Goal: Transaction & Acquisition: Purchase product/service

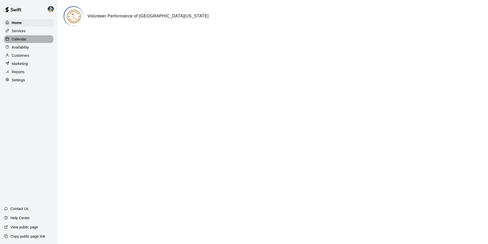
click at [31, 40] on div "Calendar" at bounding box center [28, 39] width 49 height 8
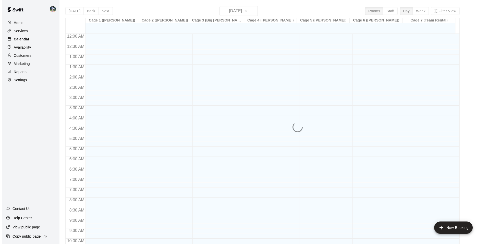
scroll to position [259, 0]
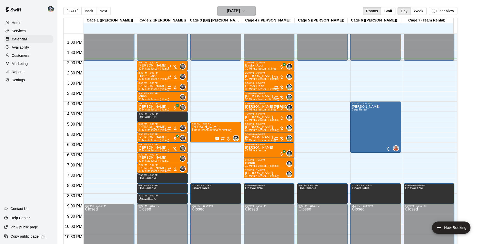
click at [227, 11] on h6 "[DATE]" at bounding box center [233, 10] width 13 height 7
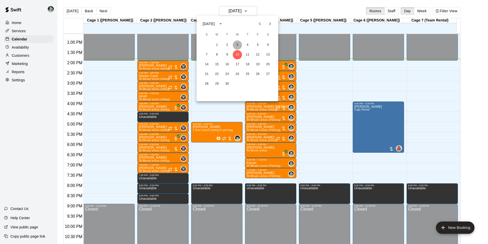
click at [236, 43] on button "3" at bounding box center [237, 44] width 9 height 9
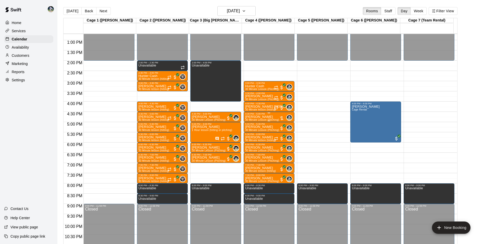
click at [257, 117] on p "[PERSON_NAME]" at bounding box center [262, 117] width 34 height 0
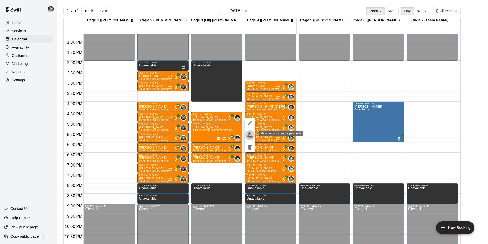
click at [248, 134] on img "edit" at bounding box center [250, 135] width 6 height 6
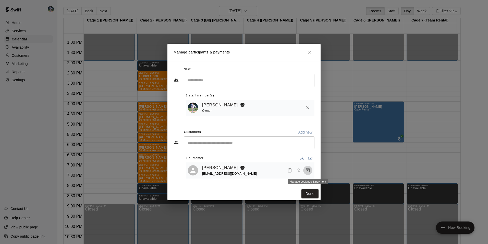
click at [308, 170] on icon "Manage bookings & payment" at bounding box center [308, 170] width 4 height 4
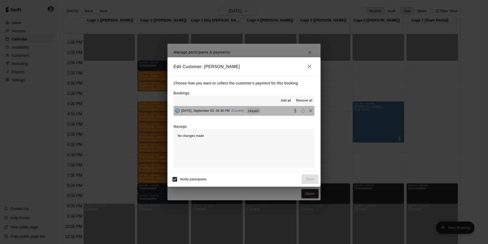
click at [273, 112] on button "[DATE], September 03: 04:30 PM (Current) Unpaid" at bounding box center [244, 110] width 141 height 9
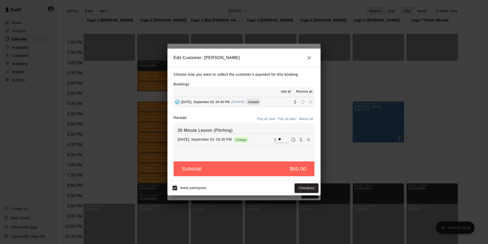
click at [280, 138] on input "**" at bounding box center [283, 139] width 11 height 7
type input "*"
type input "**"
click at [309, 187] on button "Checkout" at bounding box center [307, 187] width 24 height 9
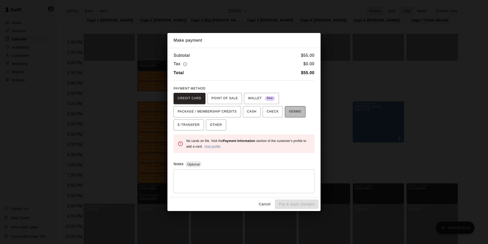
click at [289, 112] on span "VENMO" at bounding box center [295, 112] width 13 height 8
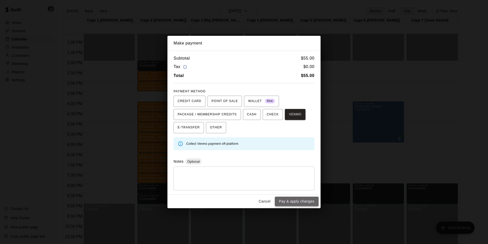
click at [295, 199] on button "Pay & apply changes" at bounding box center [297, 200] width 44 height 9
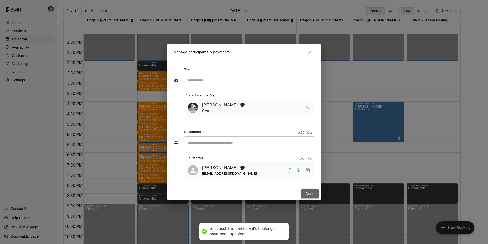
click at [311, 192] on button "Done" at bounding box center [310, 193] width 17 height 9
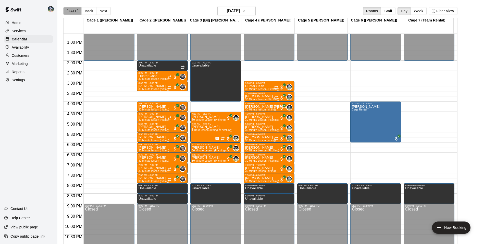
click at [73, 10] on button "[DATE]" at bounding box center [72, 11] width 18 height 8
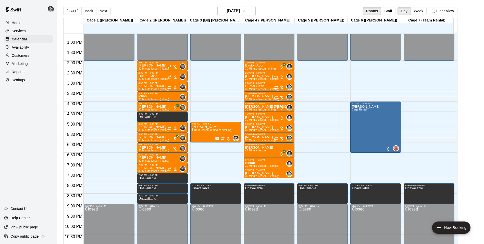
click at [169, 76] on icon "Recurring event" at bounding box center [170, 77] width 4 height 4
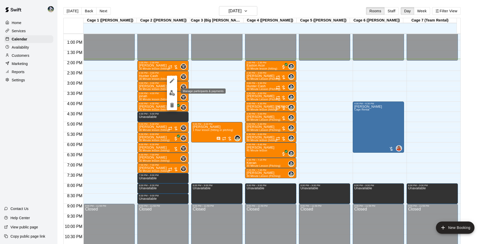
click at [173, 93] on img "edit" at bounding box center [172, 93] width 6 height 6
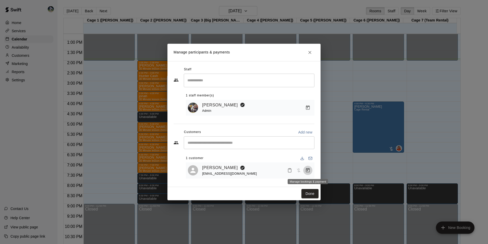
click at [307, 169] on icon "Manage bookings & payment" at bounding box center [308, 170] width 4 height 4
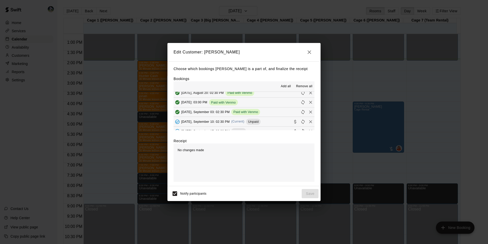
scroll to position [51, 0]
click at [271, 111] on button "[DATE], September 10: 02:30 PM (Current) Unpaid" at bounding box center [244, 112] width 141 height 9
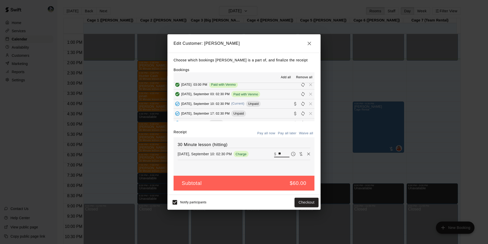
click at [280, 153] on input "**" at bounding box center [283, 153] width 11 height 7
type input "*"
type input "**"
click at [307, 204] on button "Checkout" at bounding box center [307, 201] width 24 height 9
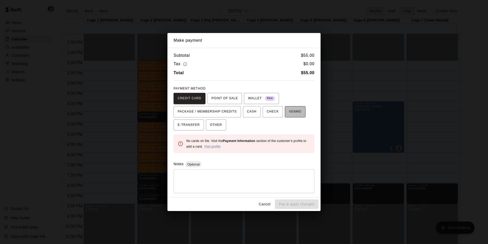
click at [289, 109] on span "VENMO" at bounding box center [295, 112] width 13 height 8
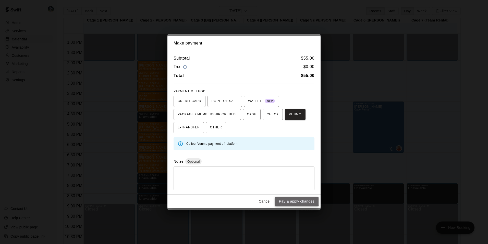
click at [293, 199] on button "Pay & apply changes" at bounding box center [297, 200] width 44 height 9
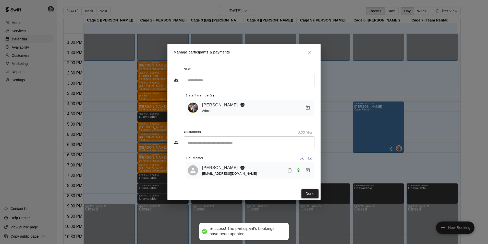
click at [309, 192] on button "Done" at bounding box center [310, 193] width 17 height 9
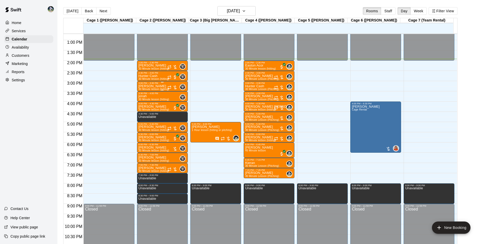
click at [168, 84] on div "3:00 PM – 3:30 PM" at bounding box center [163, 83] width 48 height 3
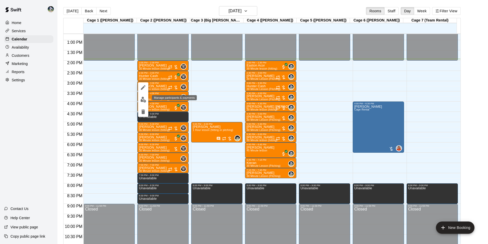
click at [142, 98] on img "edit" at bounding box center [143, 100] width 6 height 6
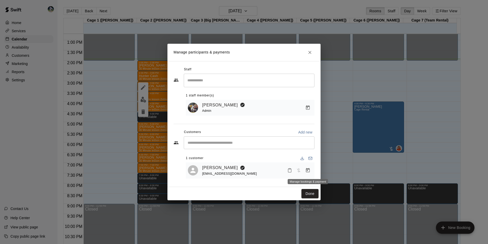
click at [307, 169] on icon "Manage bookings & payment" at bounding box center [308, 170] width 4 height 4
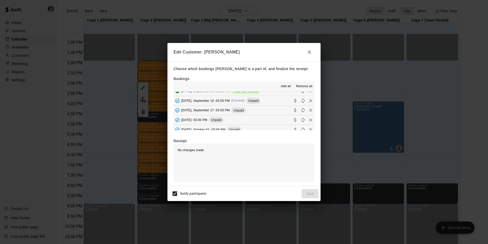
scroll to position [26, 0]
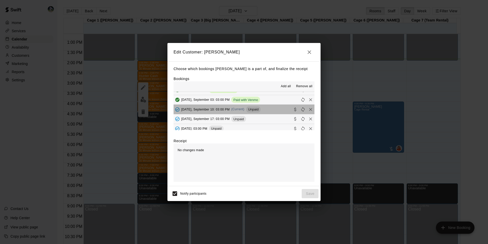
click at [271, 109] on button "[DATE], September 10: 03:00 PM (Current) Unpaid" at bounding box center [244, 108] width 141 height 9
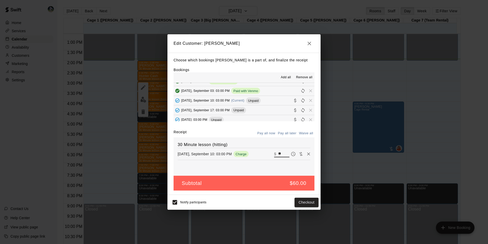
click at [280, 153] on input "**" at bounding box center [283, 153] width 11 height 7
type input "*"
type input "**"
click at [300, 203] on button "Checkout" at bounding box center [307, 201] width 24 height 9
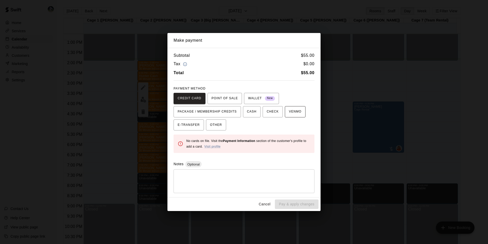
click at [292, 114] on span "VENMO" at bounding box center [295, 112] width 13 height 8
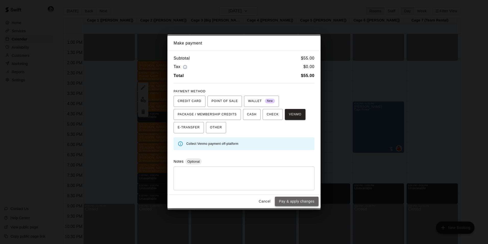
click at [299, 199] on button "Pay & apply changes" at bounding box center [297, 200] width 44 height 9
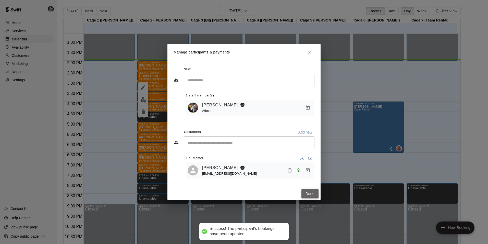
click at [309, 193] on button "Done" at bounding box center [310, 193] width 17 height 9
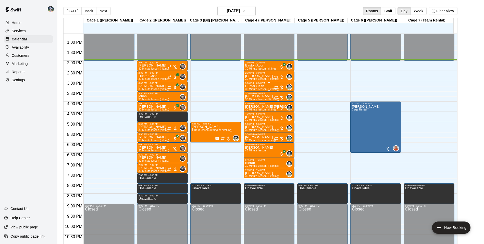
click at [262, 84] on div "3:00 PM – 3:30 PM" at bounding box center [269, 83] width 48 height 3
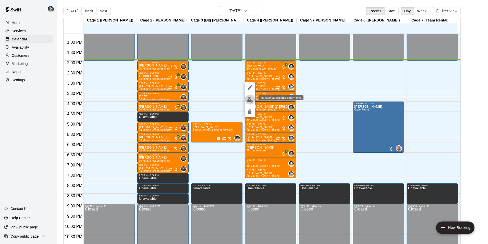
click at [252, 100] on img "edit" at bounding box center [250, 100] width 6 height 6
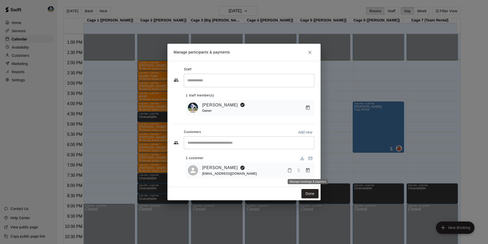
click at [306, 169] on icon "Manage bookings & payment" at bounding box center [308, 170] width 4 height 4
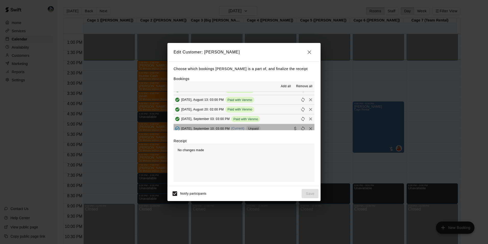
click at [274, 126] on button "[DATE], September 10: 03:00 PM (Current) Unpaid" at bounding box center [244, 128] width 141 height 9
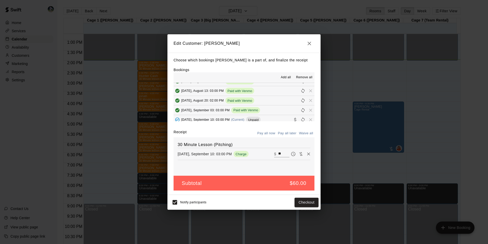
click at [279, 152] on input "**" at bounding box center [283, 153] width 11 height 7
type input "*"
type input "**"
click at [299, 201] on button "Checkout" at bounding box center [307, 201] width 24 height 9
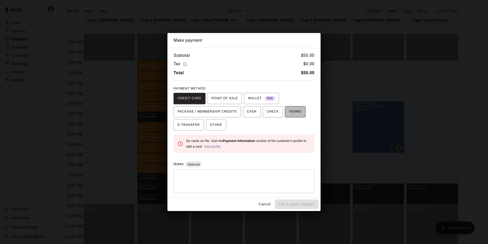
click at [289, 110] on span "VENMO" at bounding box center [295, 112] width 13 height 8
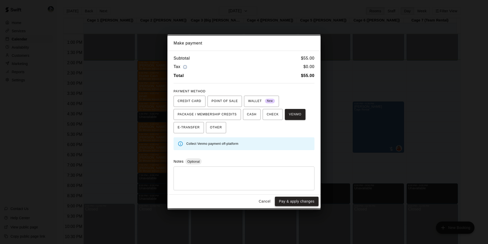
click at [294, 200] on button "Pay & apply changes" at bounding box center [297, 200] width 44 height 9
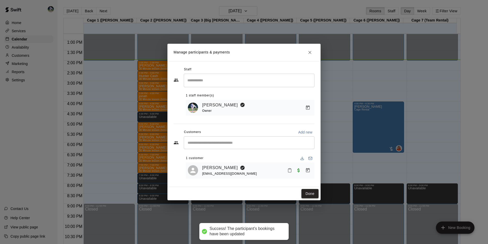
click at [310, 195] on button "Done" at bounding box center [310, 193] width 17 height 9
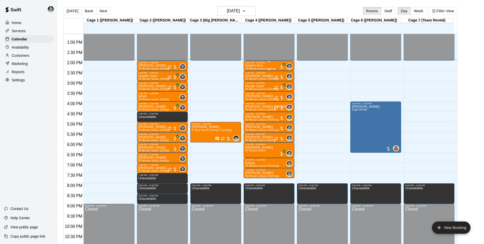
click at [268, 65] on div "Easton Acor 30 Minute lesson (hitting)" at bounding box center [260, 186] width 31 height 244
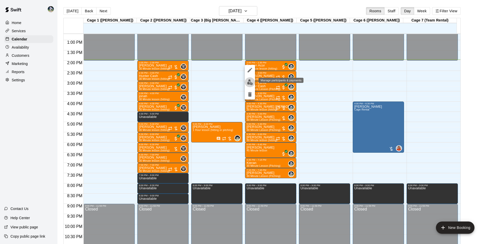
click at [251, 81] on img "edit" at bounding box center [250, 82] width 6 height 6
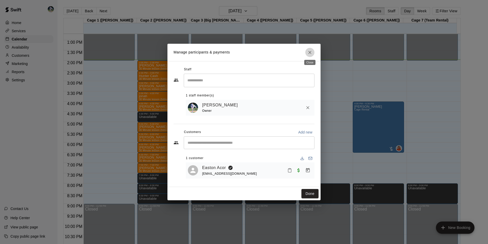
click at [310, 50] on icon "Close" at bounding box center [309, 52] width 5 height 5
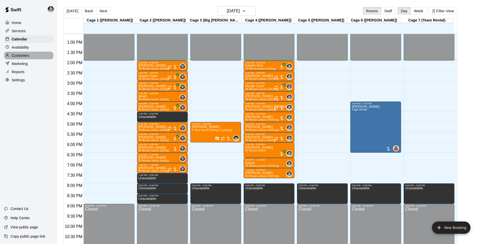
click at [30, 54] on div "Customers" at bounding box center [28, 56] width 49 height 8
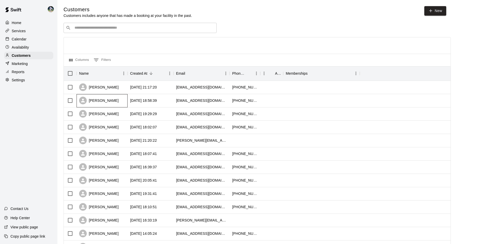
click at [116, 102] on div "[PERSON_NAME]" at bounding box center [102, 100] width 51 height 13
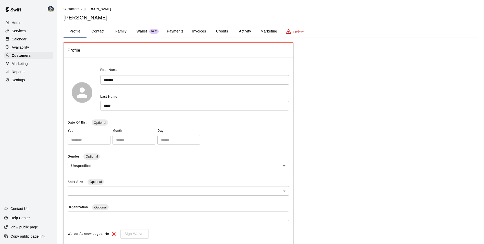
click at [118, 29] on button "Family" at bounding box center [121, 31] width 23 height 12
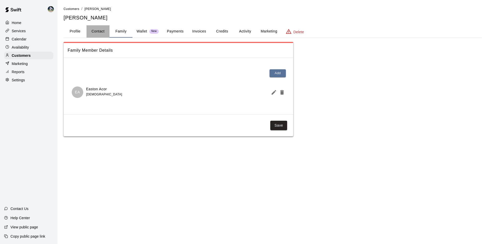
click at [96, 31] on button "Contact" at bounding box center [98, 31] width 23 height 12
select select "**"
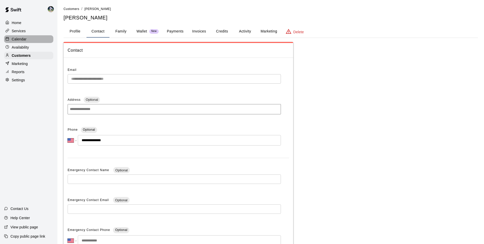
click at [31, 39] on div "Calendar" at bounding box center [28, 39] width 49 height 8
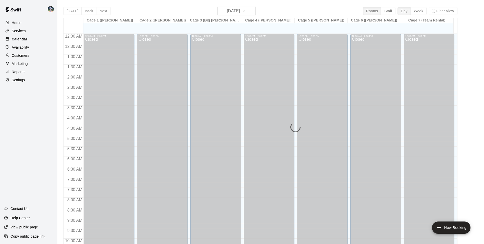
scroll to position [259, 0]
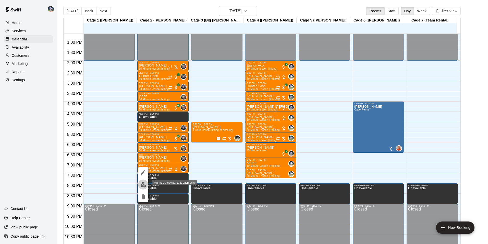
click at [144, 184] on img "edit" at bounding box center [143, 184] width 6 height 6
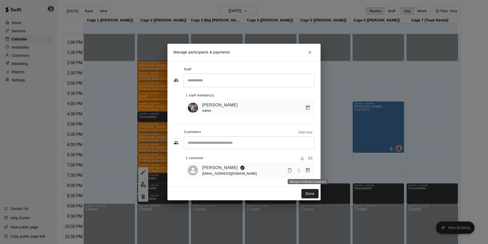
click at [308, 170] on icon "Manage bookings & payment" at bounding box center [307, 170] width 5 height 5
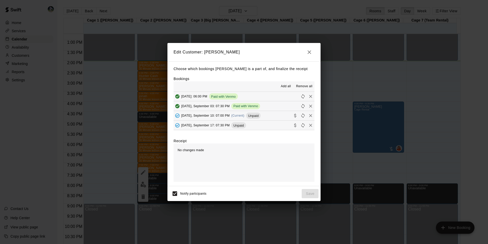
click at [272, 115] on button "[DATE], September 10: 07:00 PM (Current) Unpaid" at bounding box center [244, 115] width 141 height 9
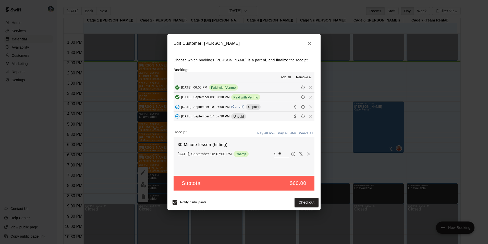
click at [280, 153] on input "**" at bounding box center [283, 153] width 11 height 7
type input "*"
type input "**"
click at [298, 202] on button "Checkout" at bounding box center [307, 201] width 24 height 9
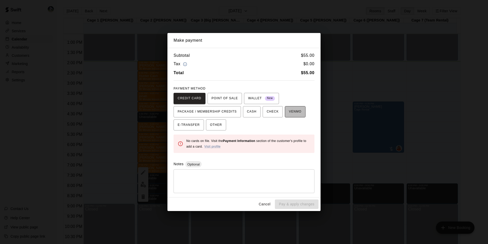
click at [291, 110] on span "VENMO" at bounding box center [295, 112] width 13 height 8
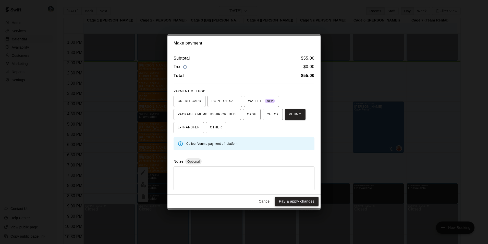
click at [287, 201] on button "Pay & apply changes" at bounding box center [297, 200] width 44 height 9
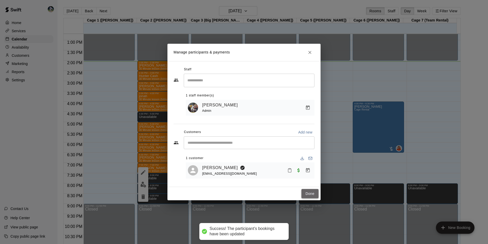
click at [311, 193] on button "Done" at bounding box center [310, 193] width 17 height 9
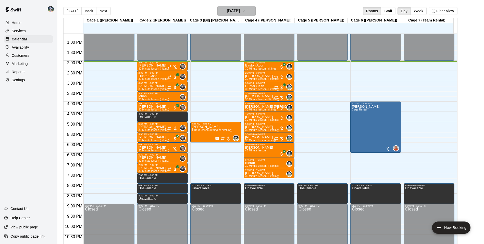
click at [229, 11] on h6 "[DATE]" at bounding box center [233, 10] width 13 height 7
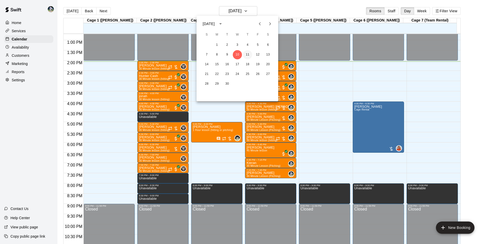
click at [247, 53] on button "11" at bounding box center [247, 54] width 9 height 9
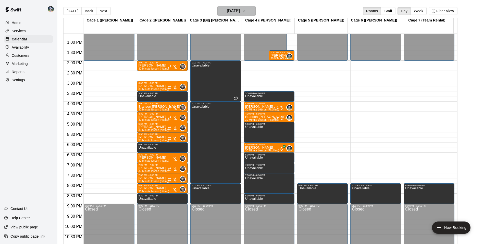
click at [227, 11] on h6 "[DATE]" at bounding box center [233, 10] width 13 height 7
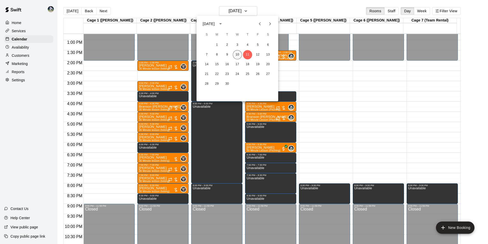
click at [235, 53] on button "10" at bounding box center [237, 54] width 9 height 9
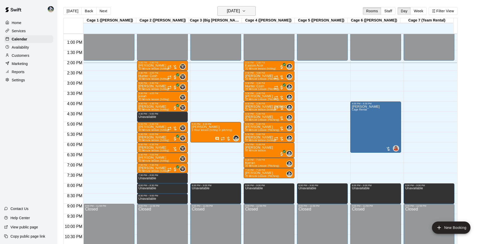
click at [238, 11] on h6 "[DATE]" at bounding box center [233, 10] width 13 height 7
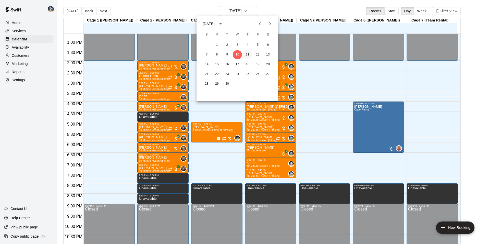
click at [248, 54] on button "11" at bounding box center [247, 54] width 9 height 9
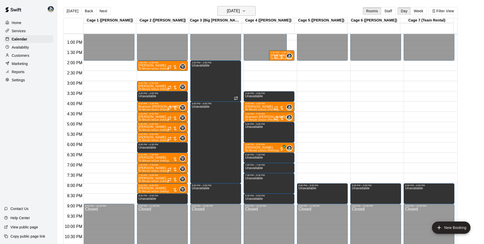
click at [232, 7] on h6 "[DATE]" at bounding box center [233, 10] width 13 height 7
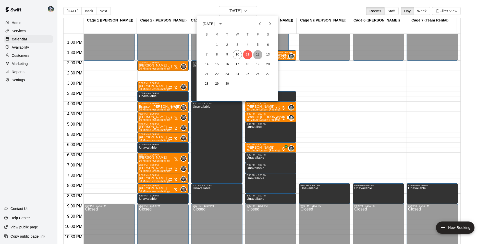
click at [257, 53] on button "12" at bounding box center [257, 54] width 9 height 9
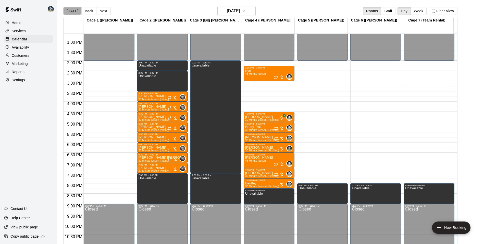
click at [71, 8] on button "[DATE]" at bounding box center [72, 11] width 18 height 8
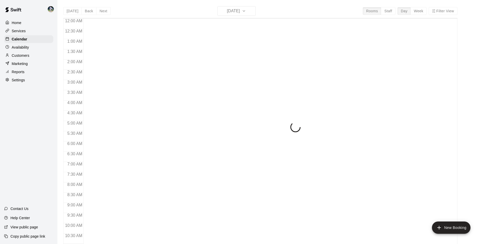
scroll to position [259, 0]
